Goal: Check status: Check status

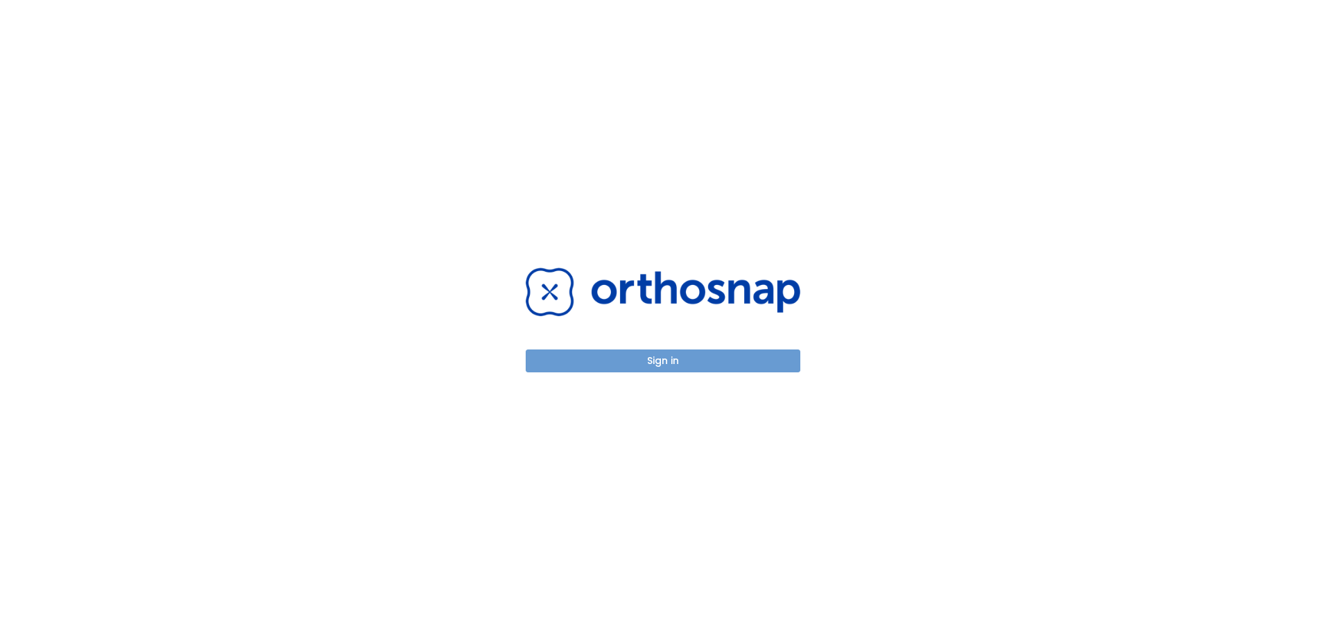
click at [644, 364] on button "Sign in" at bounding box center [663, 361] width 275 height 23
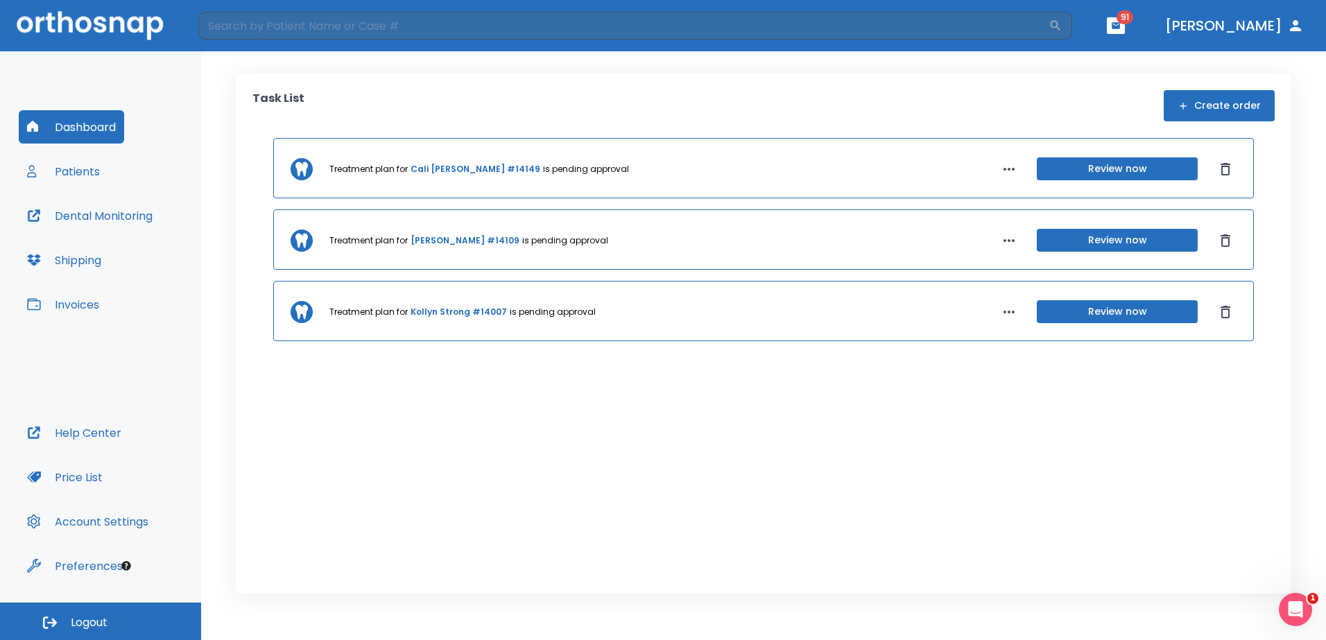
click at [87, 176] on button "Patients" at bounding box center [63, 171] width 89 height 33
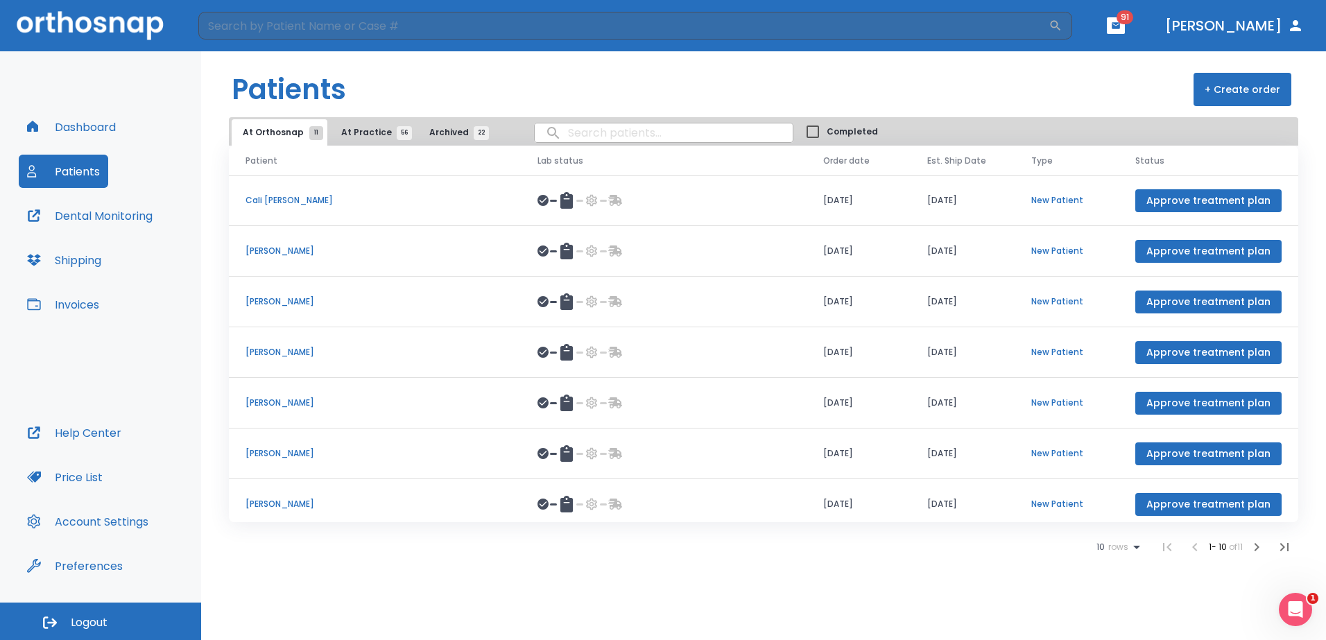
click at [643, 134] on input "search" at bounding box center [664, 132] width 258 height 27
type input "[PERSON_NAME]"
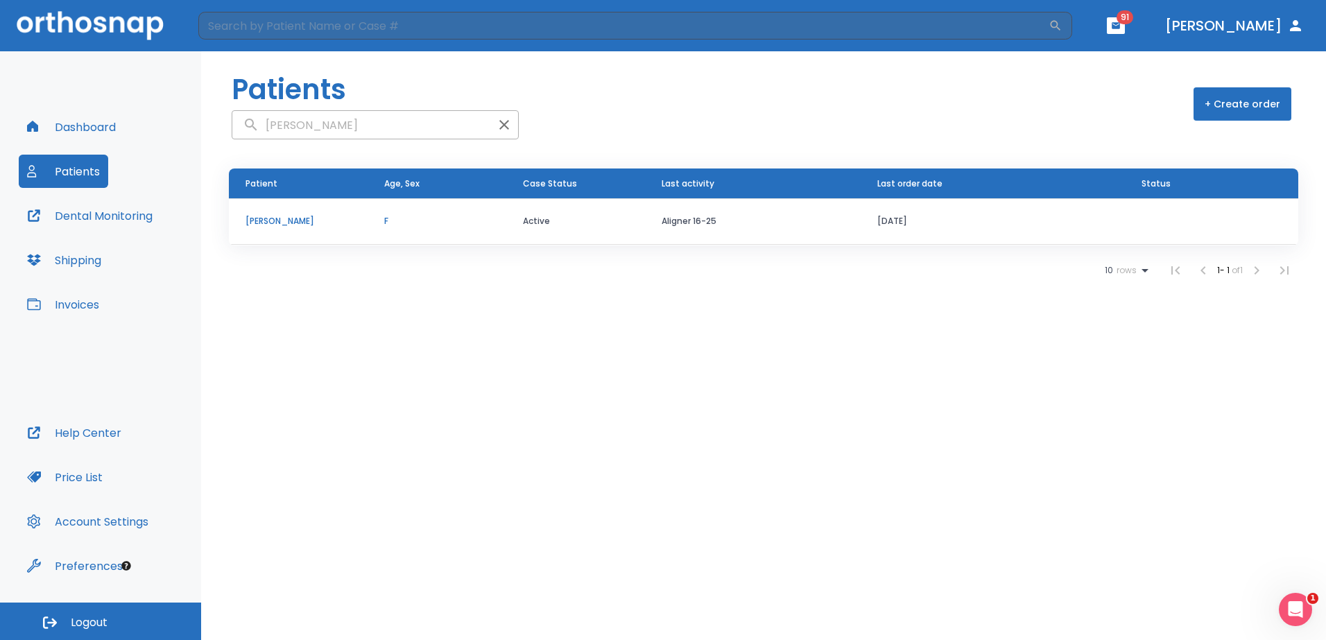
click at [285, 219] on p "[PERSON_NAME]" at bounding box center [298, 221] width 105 height 12
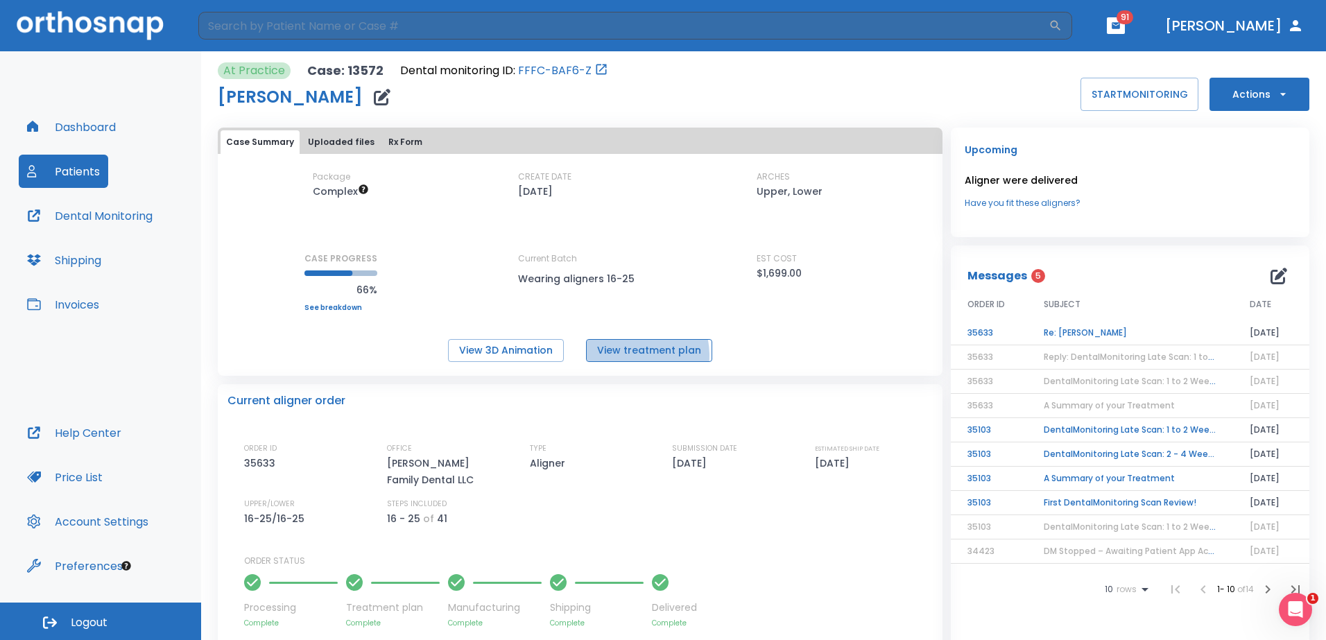
click at [621, 356] on button "View treatment plan" at bounding box center [649, 350] width 126 height 23
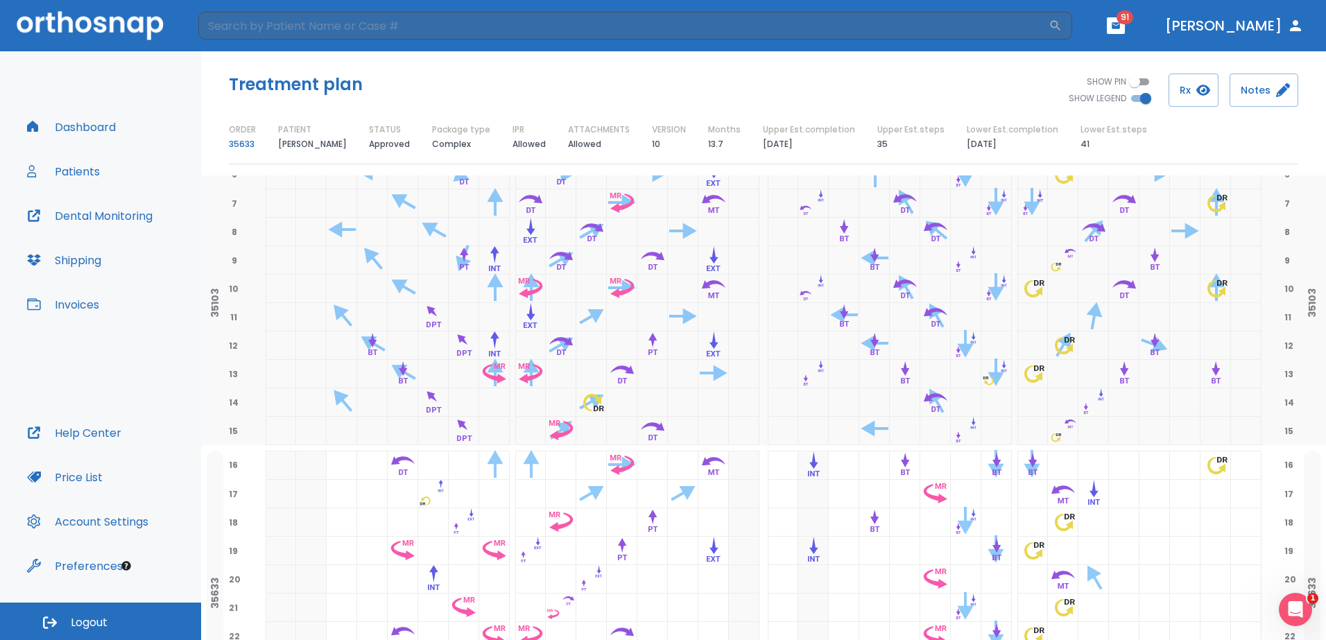
scroll to position [347, 0]
